Goal: Entertainment & Leisure: Consume media (video, audio)

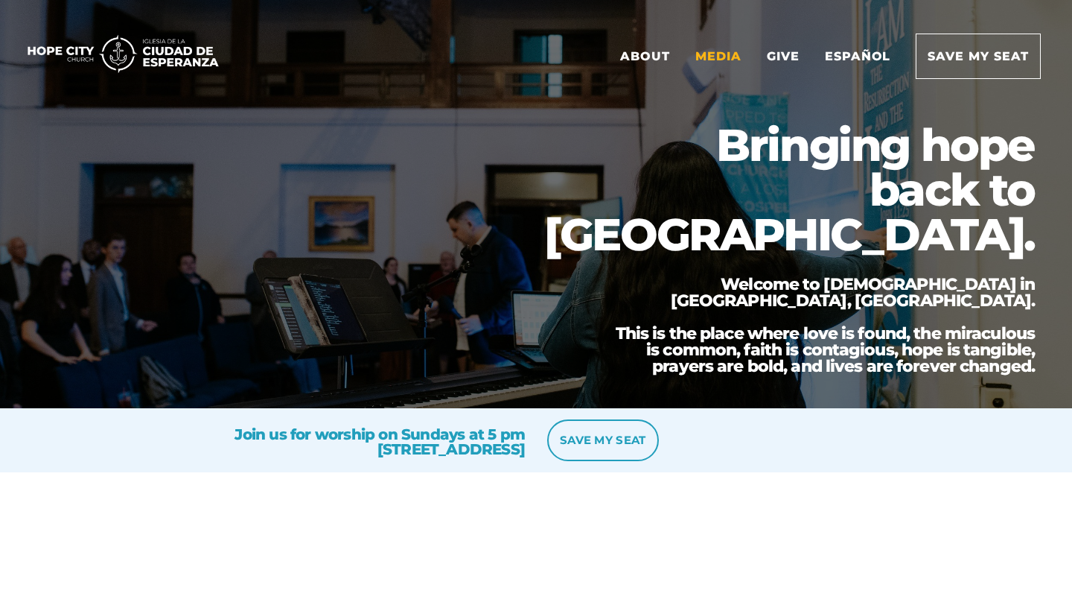
click at [728, 56] on link "Media" at bounding box center [718, 56] width 68 height 44
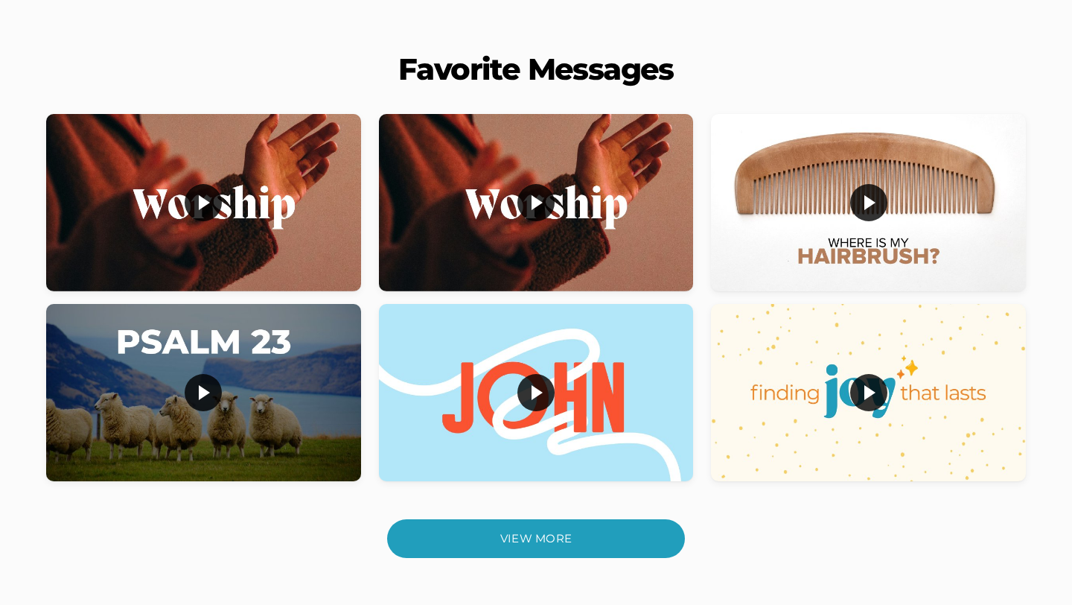
scroll to position [425, 0]
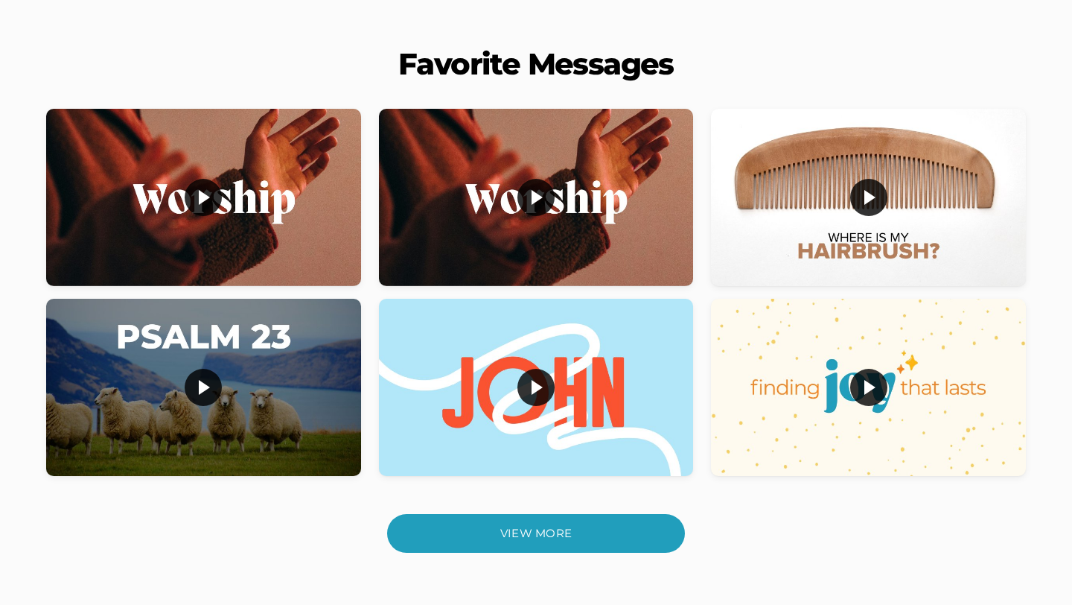
click at [203, 197] on div at bounding box center [203, 197] width 0 height 0
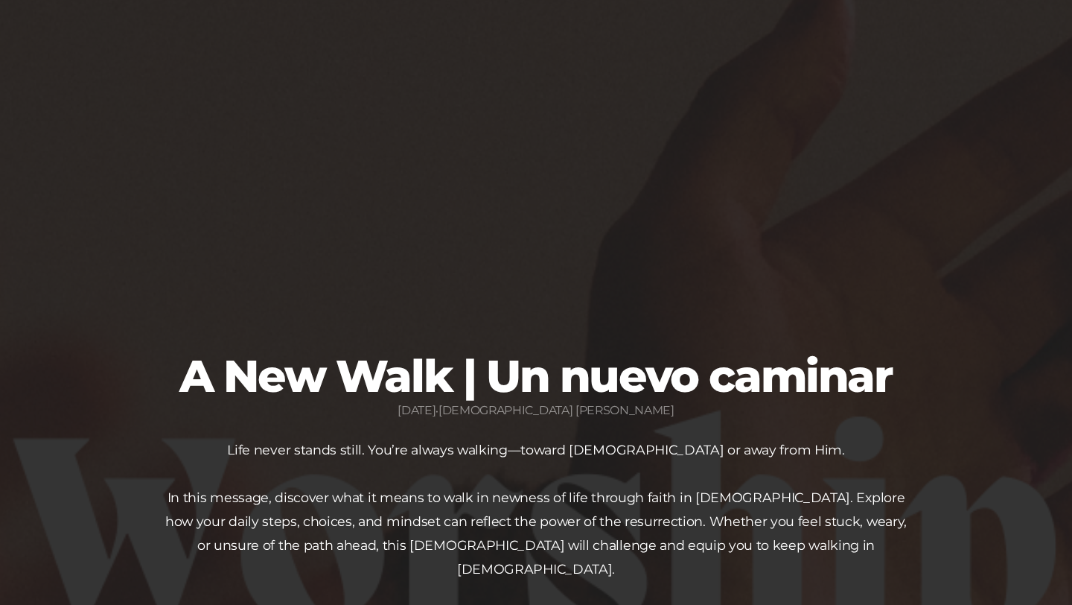
scroll to position [164, 0]
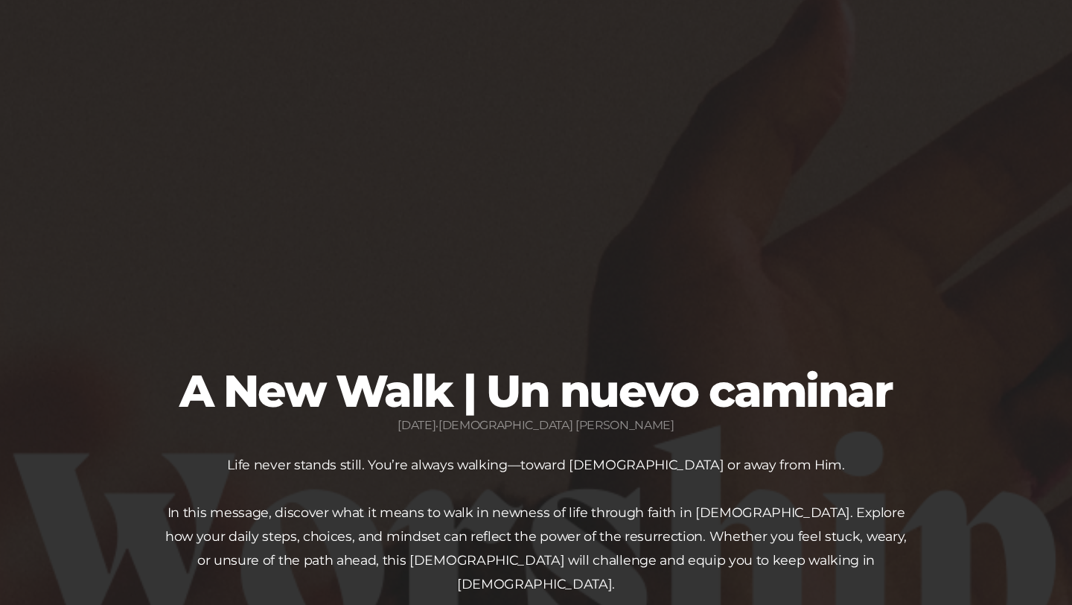
click at [147, 186] on div at bounding box center [535, 171] width 1027 height 387
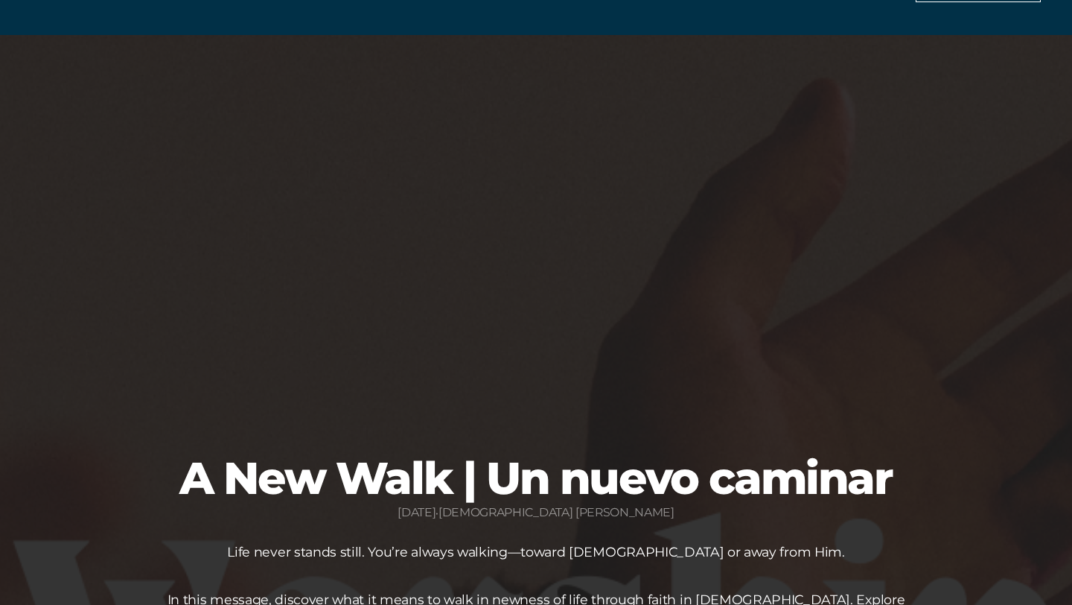
scroll to position [74, 0]
